Goal: Task Accomplishment & Management: Use online tool/utility

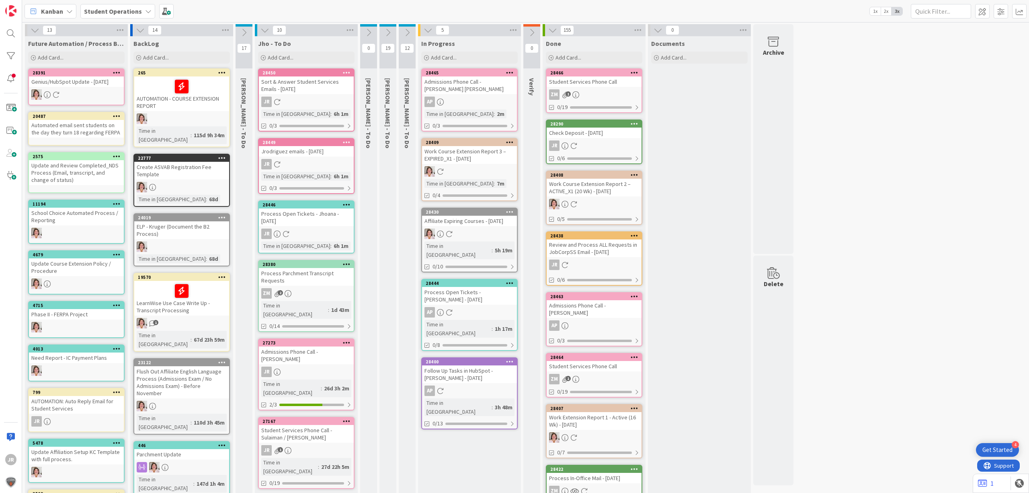
click at [578, 95] on icon at bounding box center [576, 94] width 7 height 7
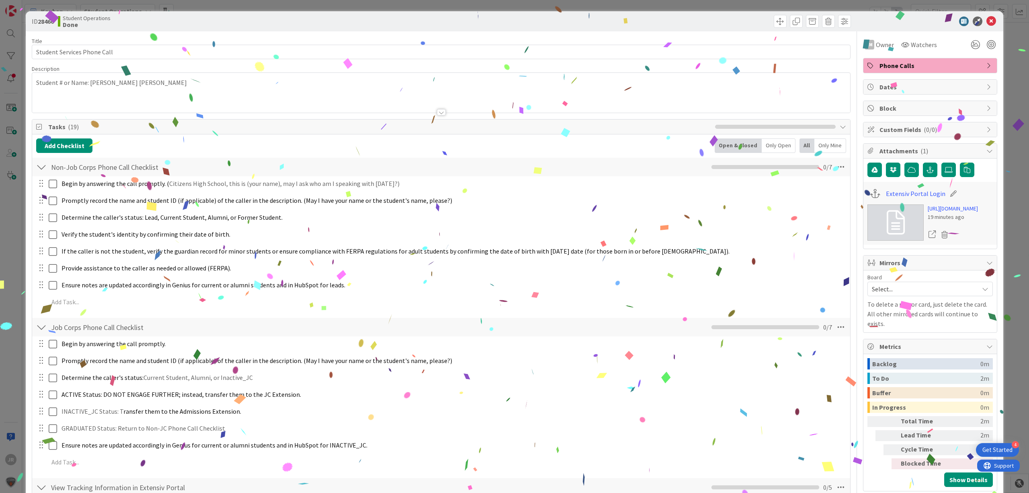
click at [606, 7] on div "ID 28466 Student Operations Done Title 27 / 128 Student Services Phone Call Des…" at bounding box center [514, 246] width 1029 height 493
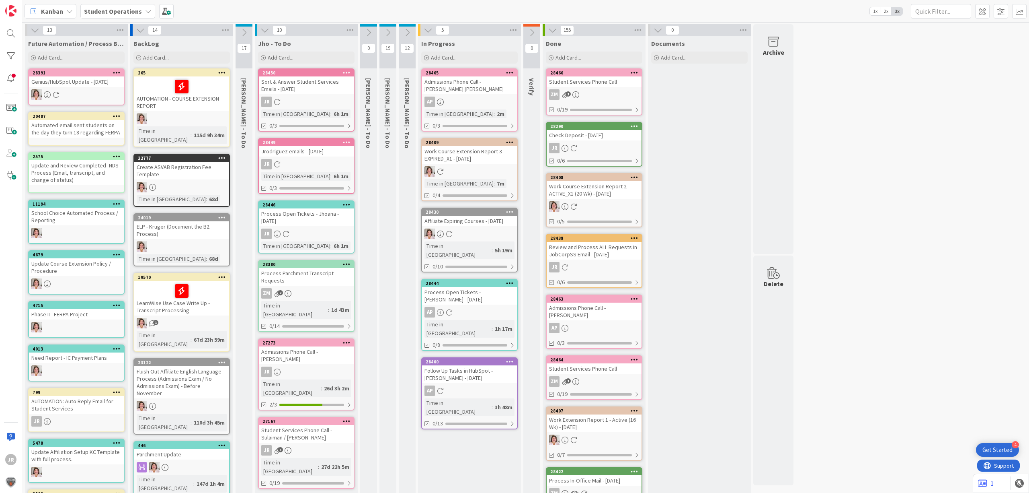
click at [578, 131] on div "Check Deposit - [DATE]" at bounding box center [594, 135] width 95 height 10
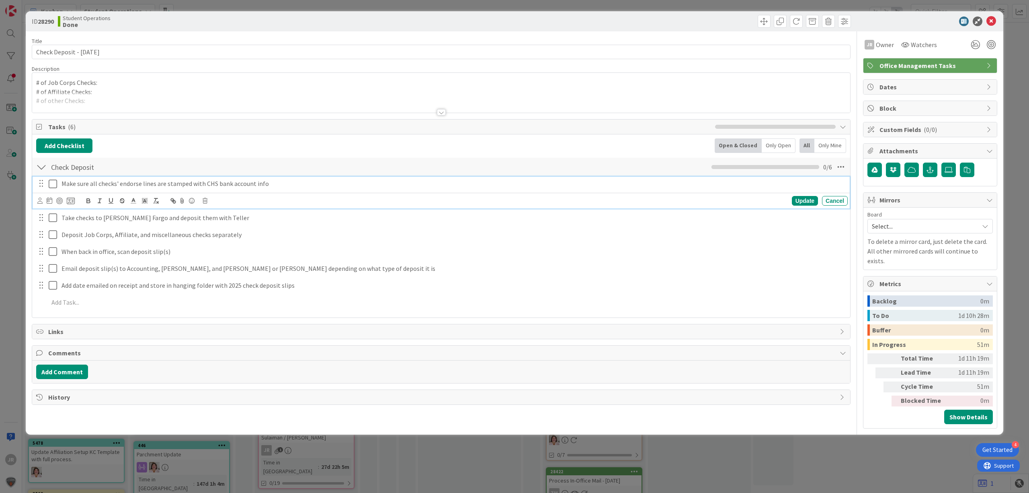
click at [54, 185] on icon at bounding box center [53, 184] width 8 height 10
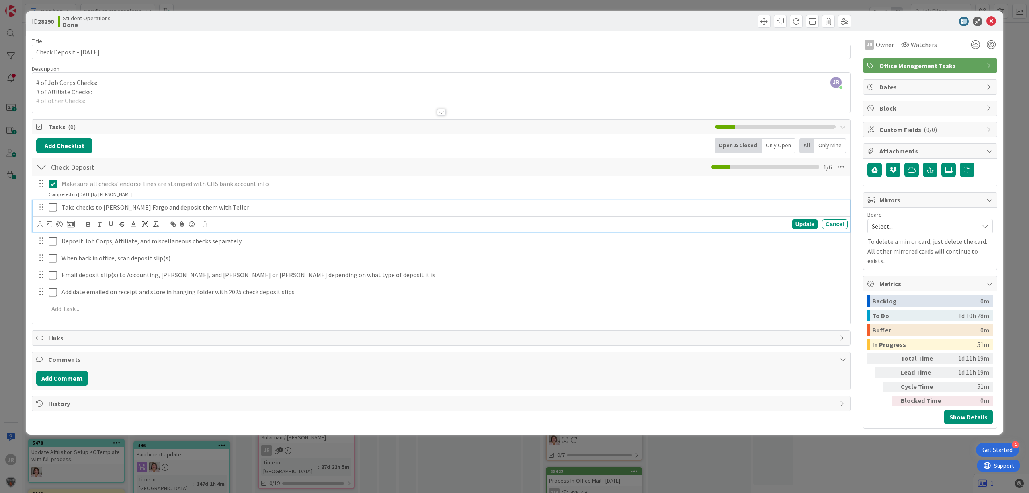
click at [52, 211] on icon at bounding box center [53, 207] width 8 height 10
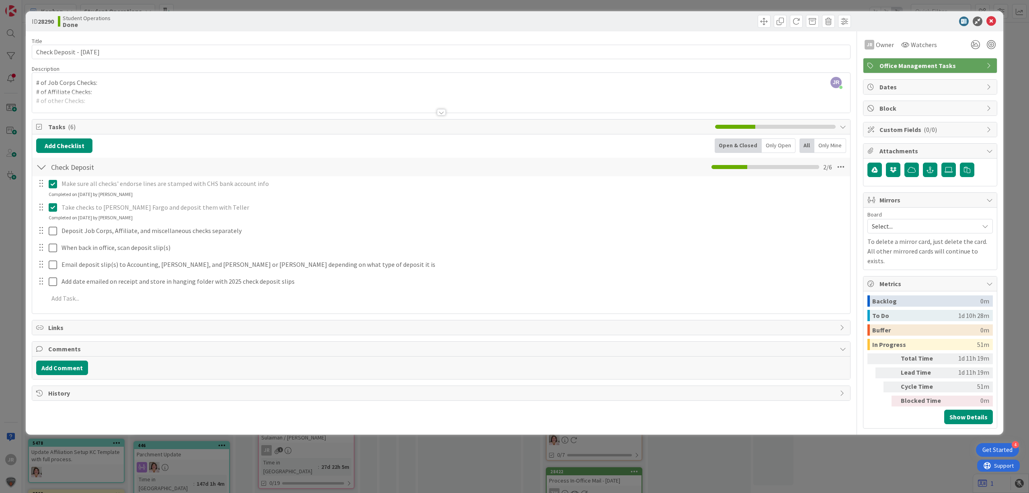
drag, startPoint x: 51, startPoint y: 223, endPoint x: 53, endPoint y: 229, distance: 6.6
click at [51, 224] on div "Make sure all checks' endorse lines are stamped with CHS bank account info Upda…" at bounding box center [441, 242] width 810 height 132
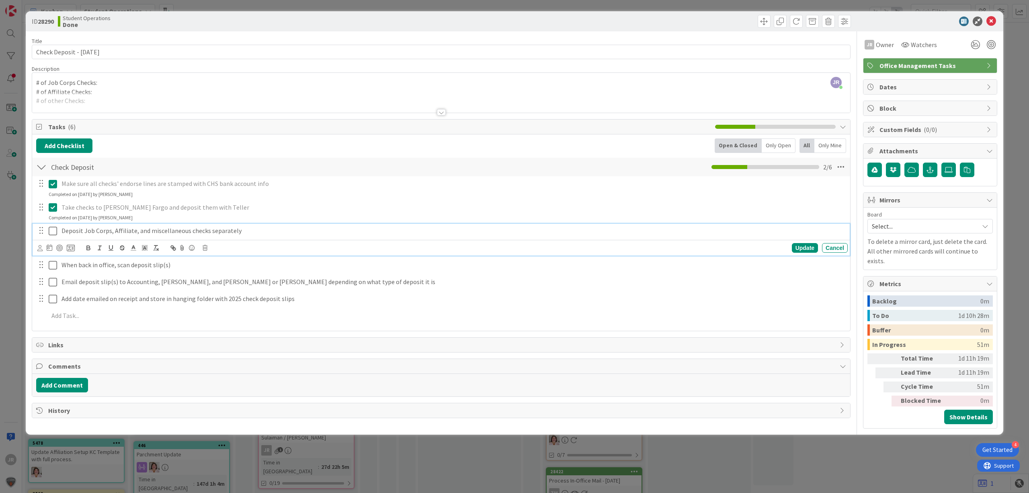
click at [53, 230] on icon at bounding box center [53, 231] width 8 height 10
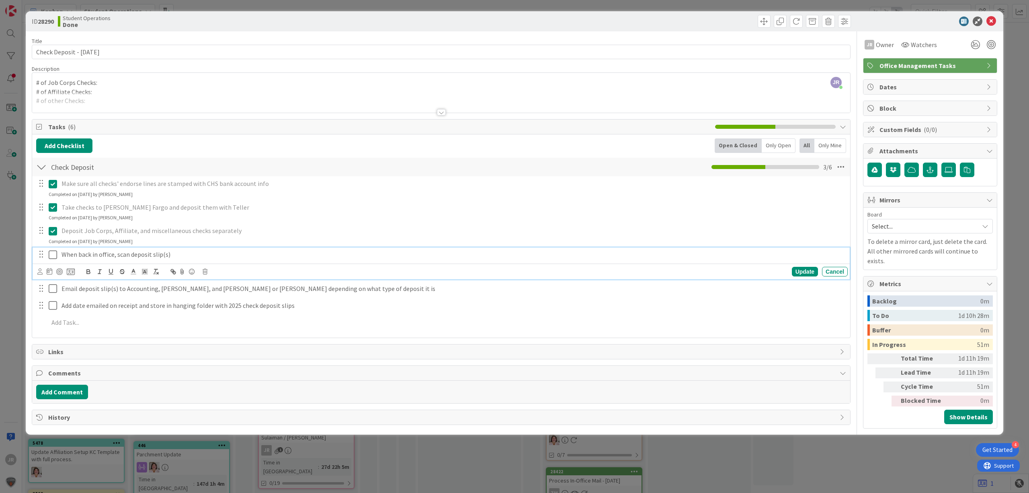
click at [50, 256] on icon at bounding box center [53, 255] width 8 height 10
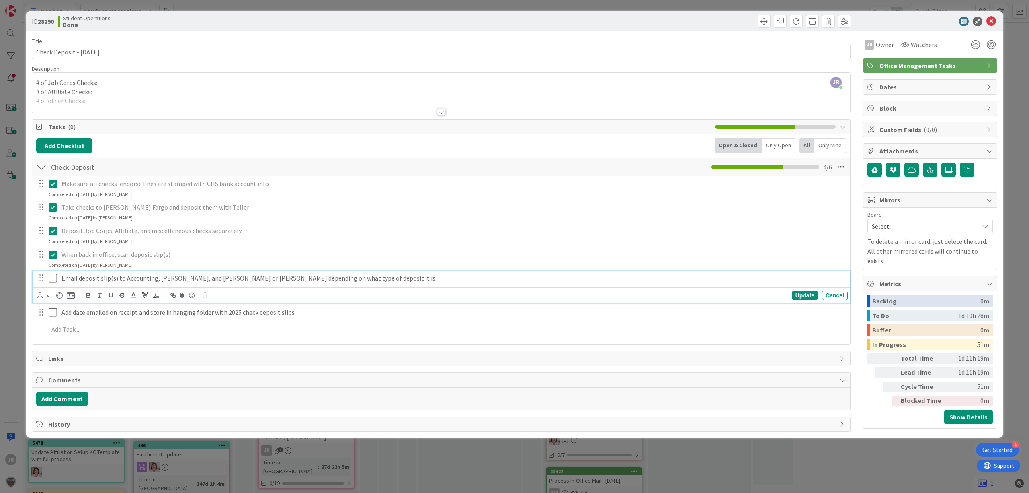
click at [53, 276] on icon at bounding box center [53, 278] width 8 height 10
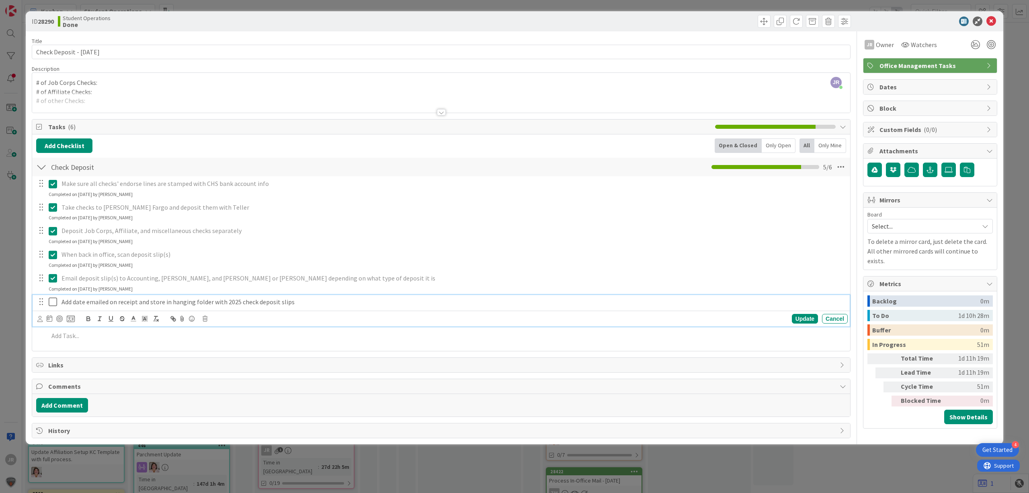
click at [57, 297] on button at bounding box center [54, 302] width 10 height 13
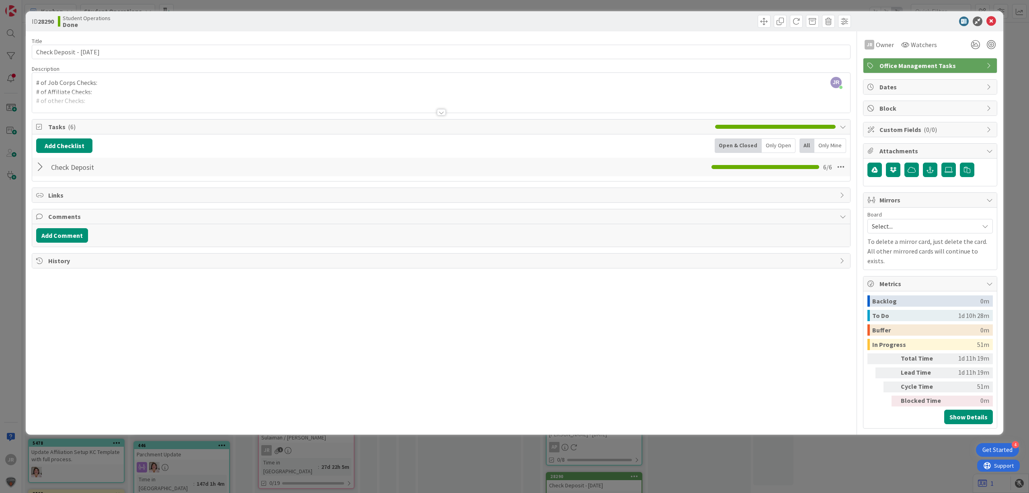
click at [508, 7] on div "ID 28290 Student Operations Done Title 26 / 128 Check Deposit - [DATE] Descript…" at bounding box center [514, 246] width 1029 height 493
